Goal: Task Accomplishment & Management: Manage account settings

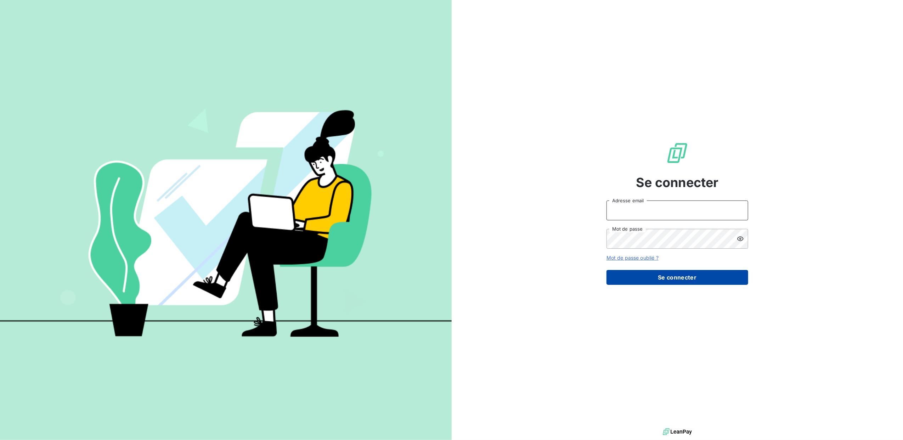
type input "[EMAIL_ADDRESS][DOMAIN_NAME]"
click at [652, 281] on button "Se connecter" at bounding box center [677, 277] width 142 height 15
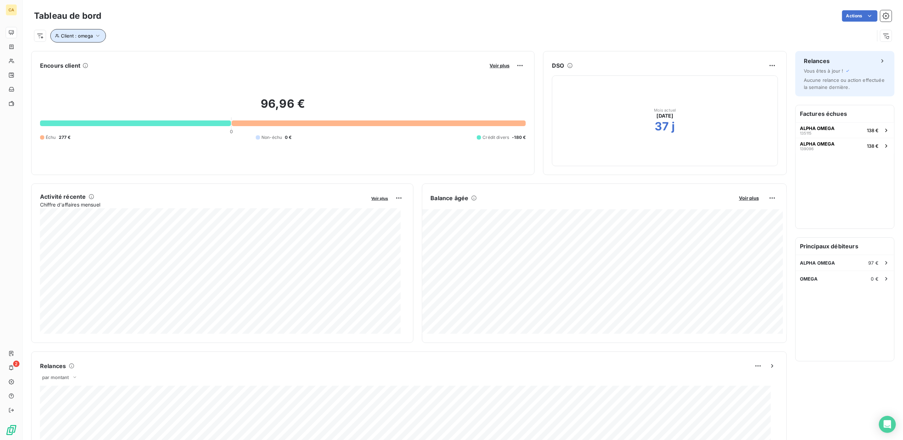
click at [100, 35] on icon "button" at bounding box center [97, 35] width 7 height 7
drag, startPoint x: 196, startPoint y: 54, endPoint x: 78, endPoint y: 40, distance: 118.1
click at [78, 40] on body "CA 2 Tableau de bord Actions Client : omega Encours client Voir plus 96,96 € 0 …" at bounding box center [451, 220] width 903 height 440
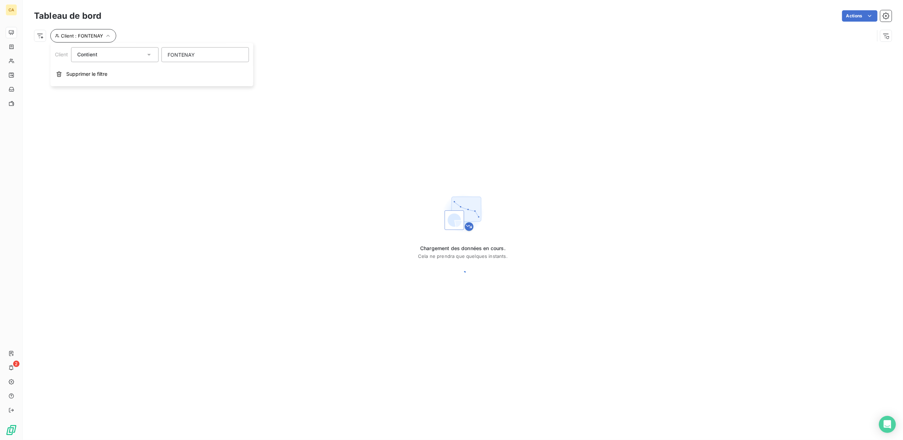
type input "FONTENAY"
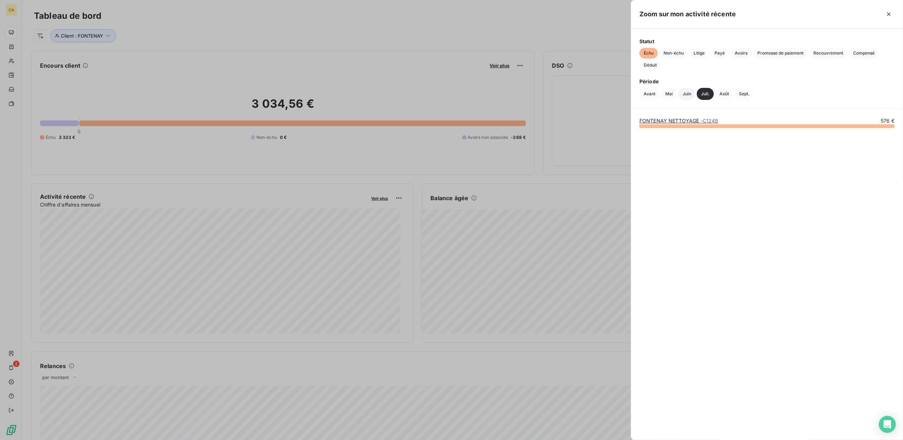
click at [691, 92] on button "Juin" at bounding box center [686, 94] width 17 height 12
click at [303, 35] on div at bounding box center [451, 220] width 903 height 440
